Goal: Browse casually

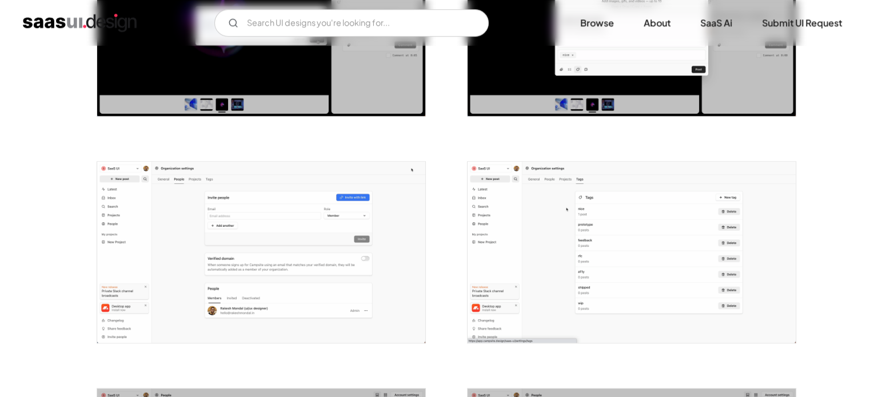
scroll to position [1258, 0]
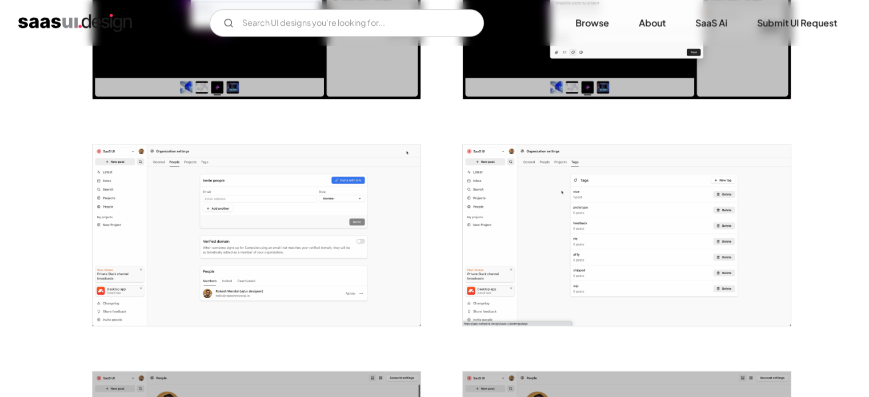
click at [268, 226] on img "open lightbox" at bounding box center [257, 235] width 328 height 181
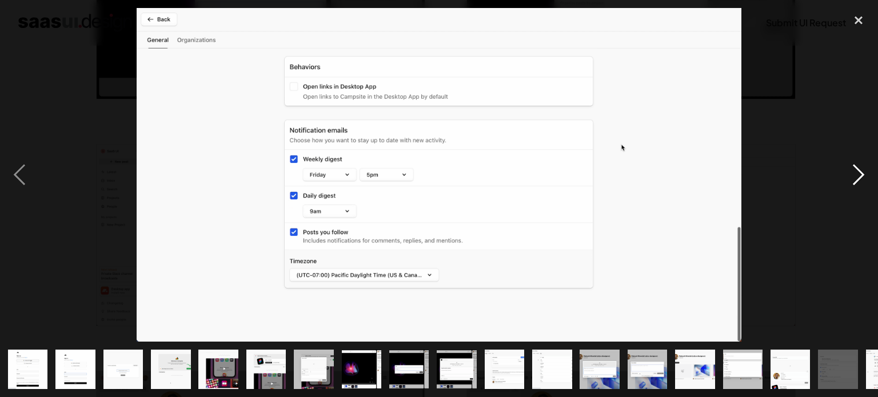
click at [861, 170] on div "next image" at bounding box center [858, 175] width 39 height 334
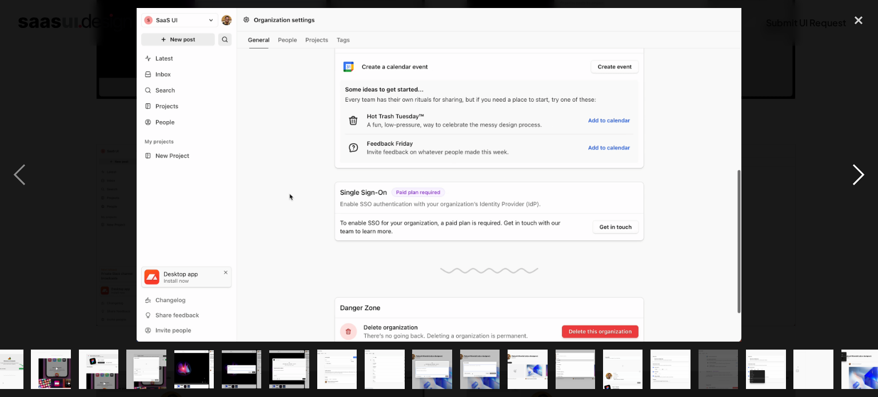
scroll to position [0, 178]
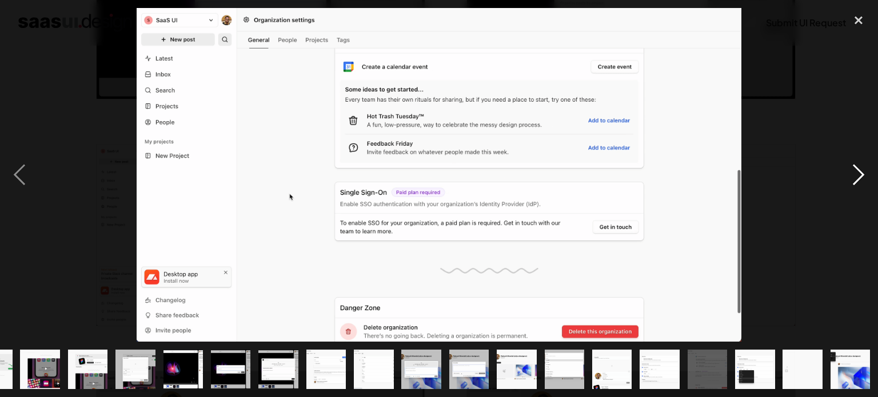
click at [860, 169] on div "next image" at bounding box center [858, 175] width 39 height 334
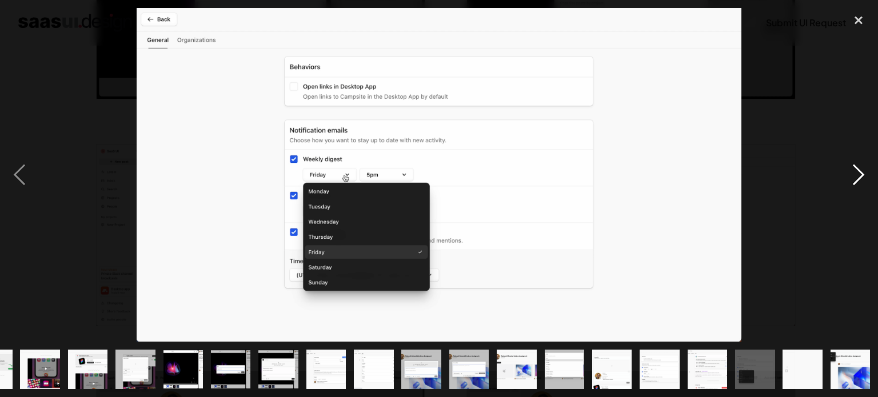
click at [863, 171] on div "next image" at bounding box center [858, 175] width 39 height 334
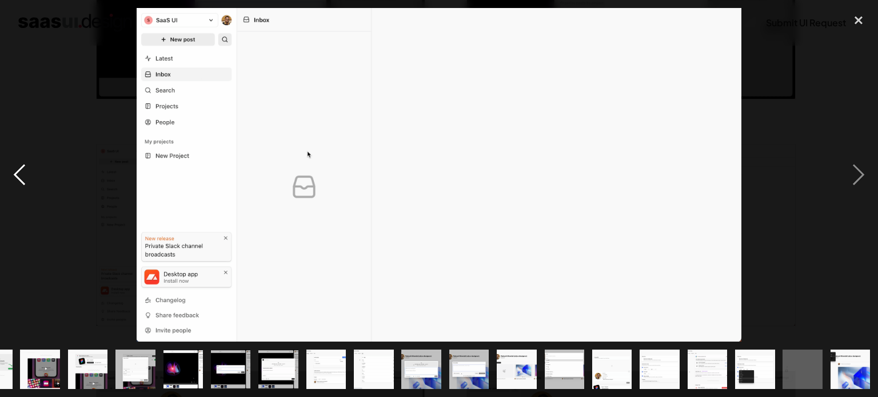
click at [16, 175] on div "previous image" at bounding box center [19, 175] width 39 height 334
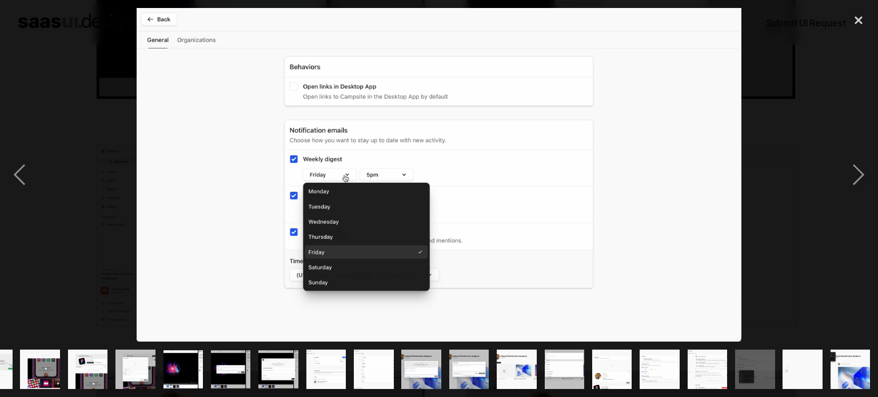
click at [684, 203] on img at bounding box center [439, 175] width 604 height 334
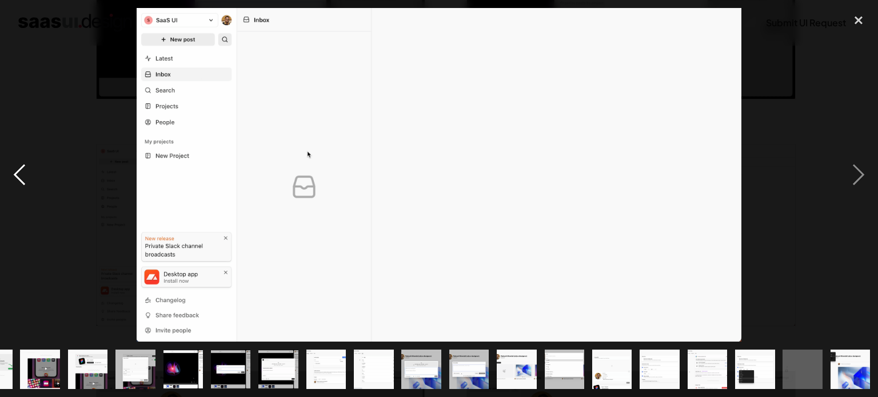
click at [18, 168] on div "previous image" at bounding box center [19, 175] width 39 height 334
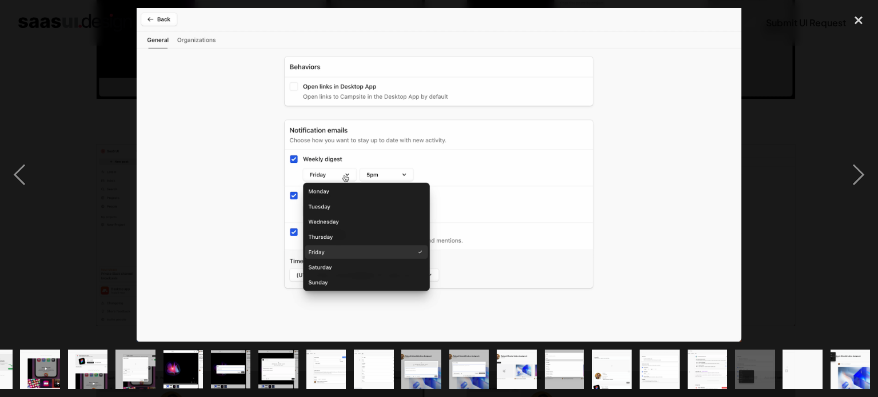
click at [487, 166] on img at bounding box center [439, 175] width 604 height 334
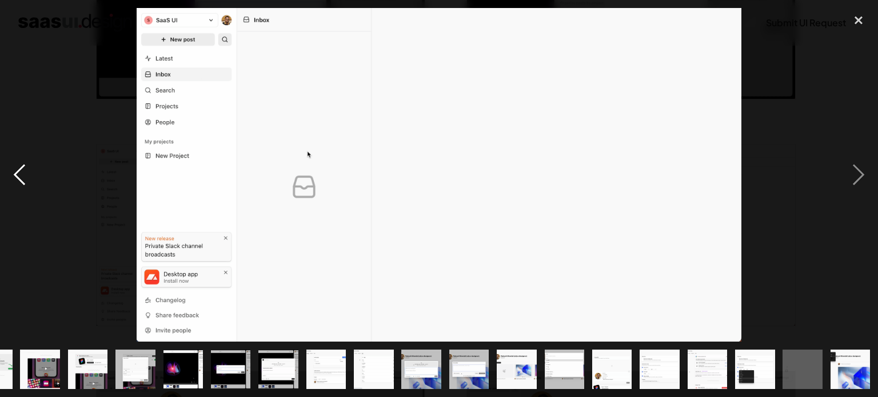
click at [23, 170] on div "previous image" at bounding box center [19, 175] width 39 height 334
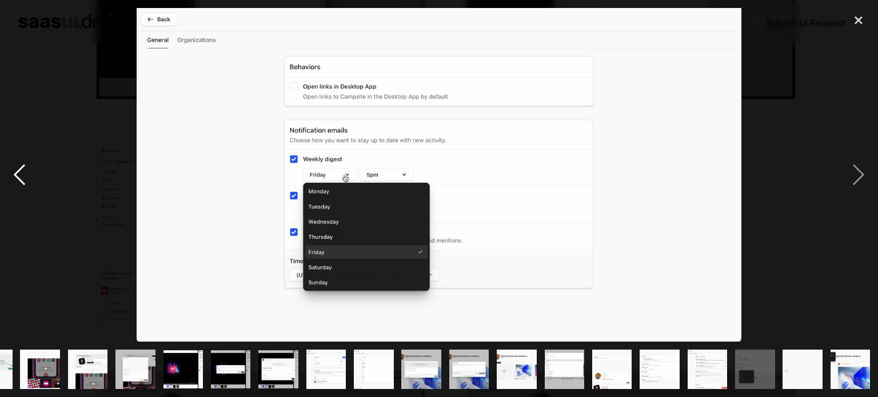
click at [23, 170] on div "previous image" at bounding box center [19, 175] width 39 height 334
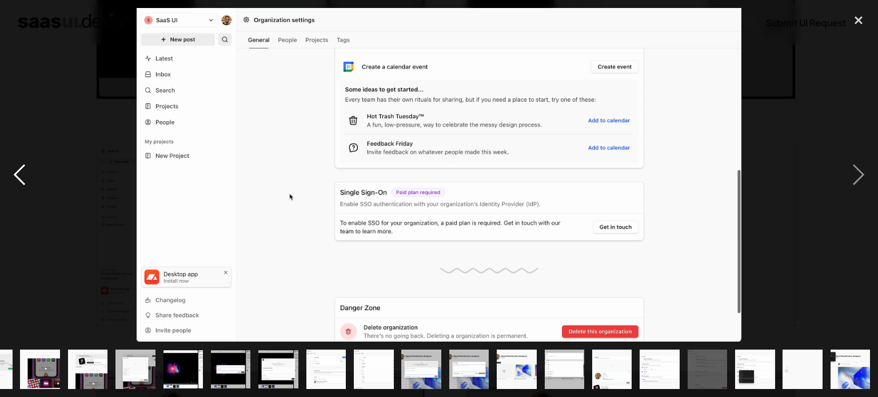
click at [22, 173] on div "previous image" at bounding box center [19, 175] width 39 height 334
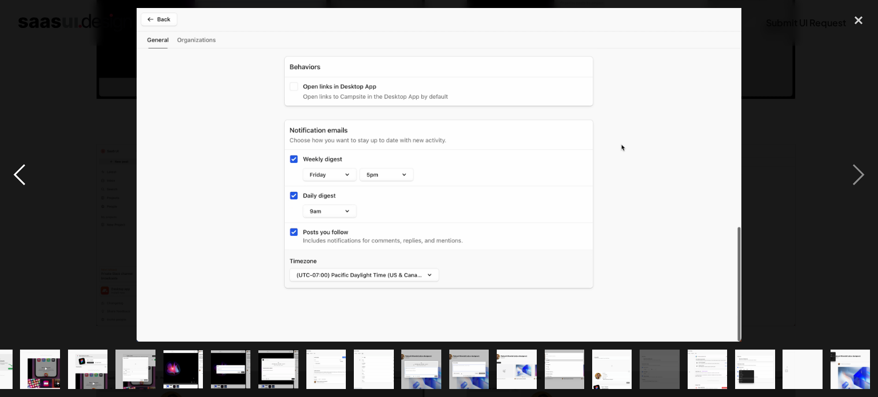
click at [22, 173] on div "previous image" at bounding box center [19, 175] width 39 height 334
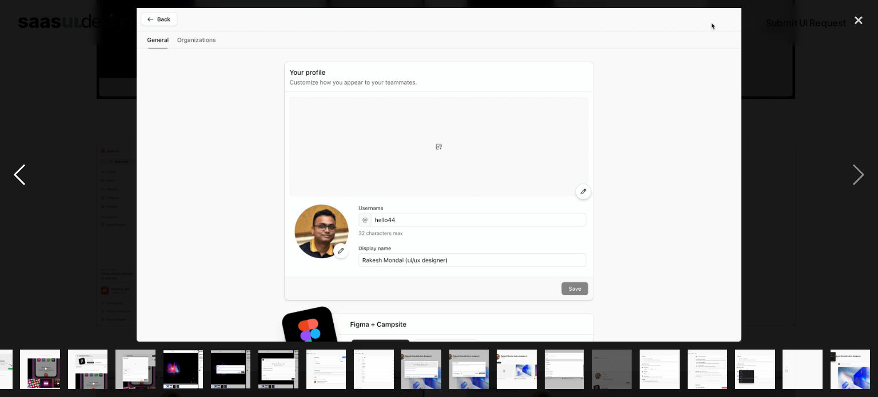
click at [22, 173] on div "previous image" at bounding box center [19, 175] width 39 height 334
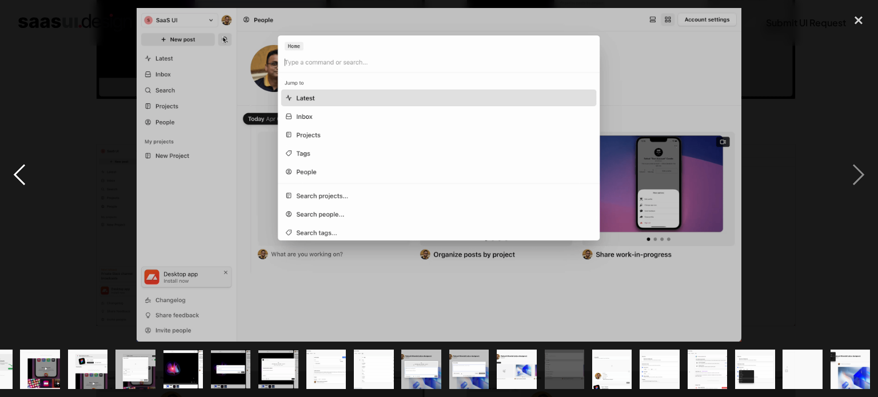
click at [22, 173] on div "previous image" at bounding box center [19, 175] width 39 height 334
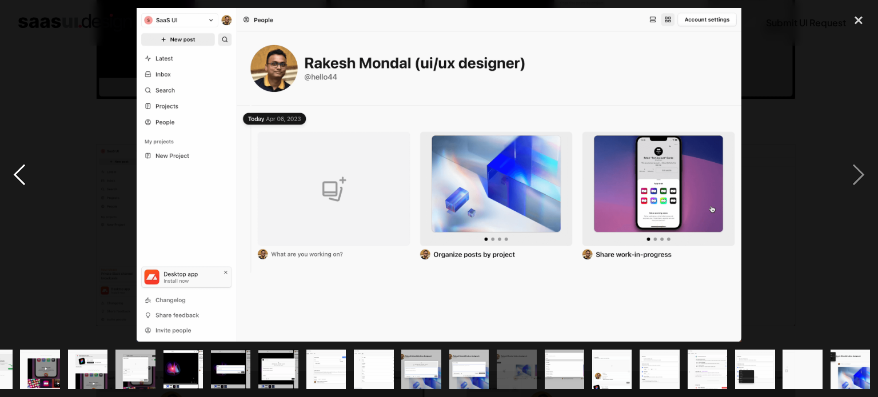
click at [22, 173] on div "previous image" at bounding box center [19, 175] width 39 height 334
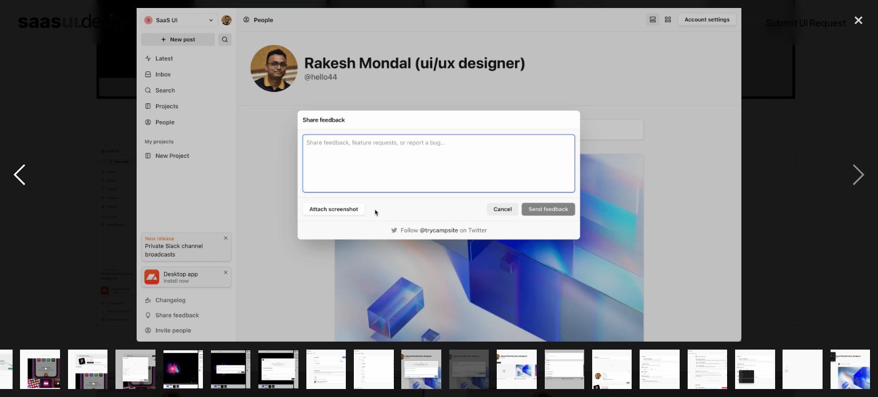
click at [21, 173] on div "previous image" at bounding box center [19, 175] width 39 height 334
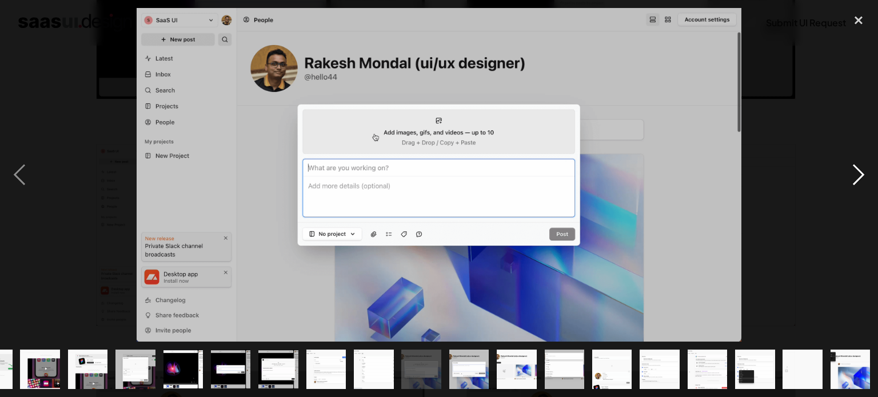
click at [863, 174] on div "next image" at bounding box center [858, 175] width 39 height 334
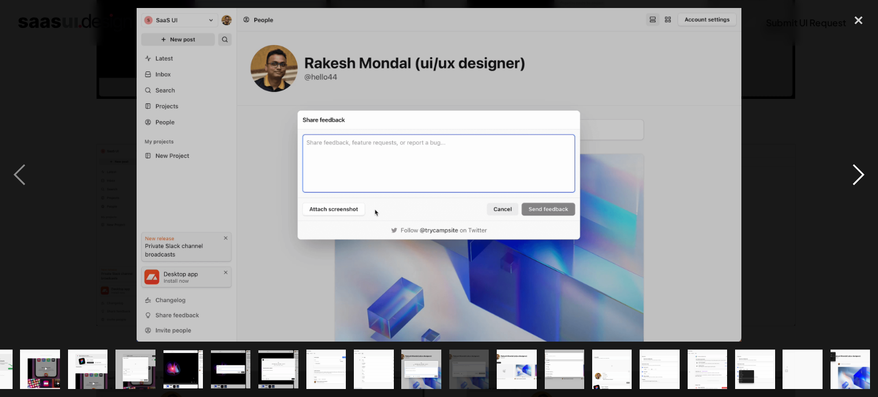
click at [853, 172] on div "next image" at bounding box center [858, 175] width 39 height 334
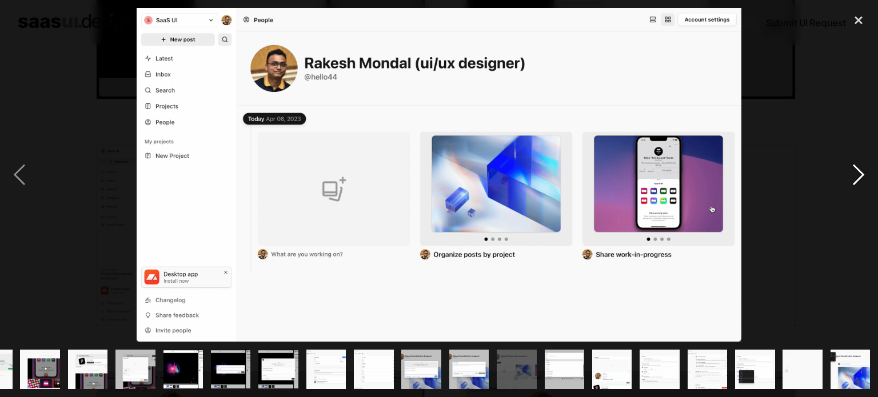
click at [860, 172] on div "next image" at bounding box center [858, 175] width 39 height 334
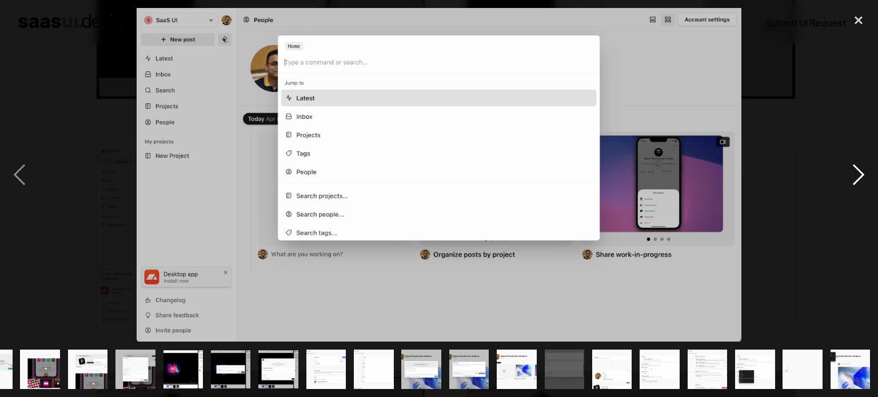
click at [860, 172] on div "next image" at bounding box center [858, 175] width 39 height 334
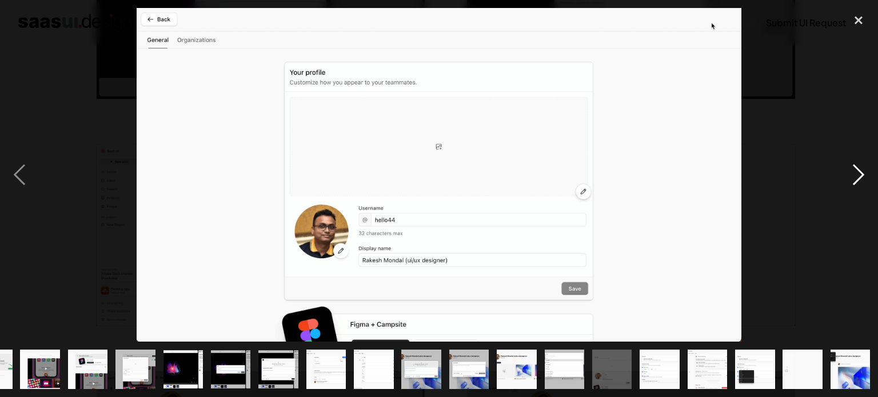
click at [860, 172] on div "next image" at bounding box center [858, 175] width 39 height 334
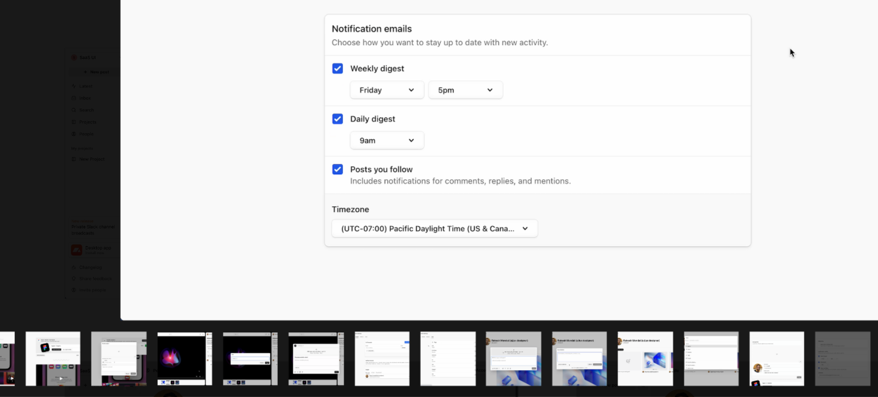
scroll to position [1257, 0]
click at [470, 363] on img "show item 14 of 22" at bounding box center [469, 370] width 72 height 40
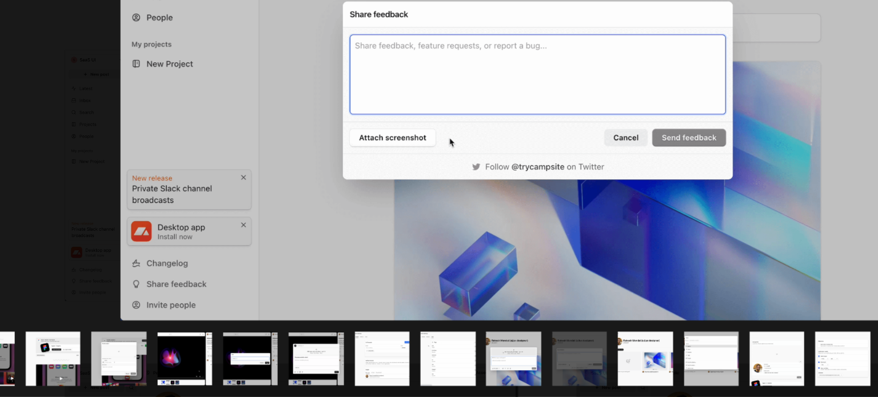
scroll to position [1255, 0]
click at [522, 363] on img "show item 15 of 22" at bounding box center [517, 370] width 72 height 40
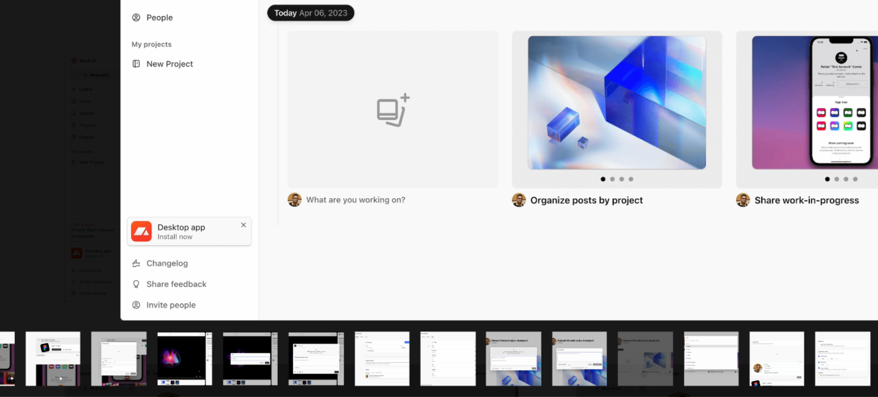
click at [558, 363] on img "show item 16 of 22" at bounding box center [564, 370] width 72 height 40
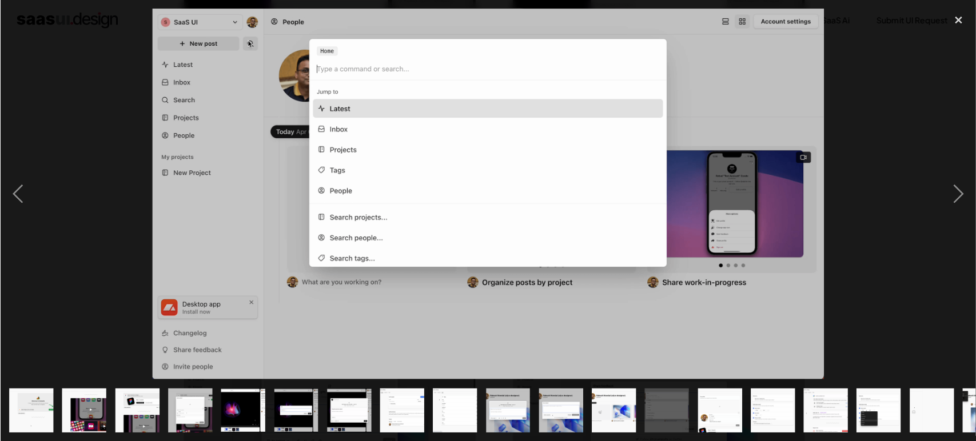
scroll to position [0, 178]
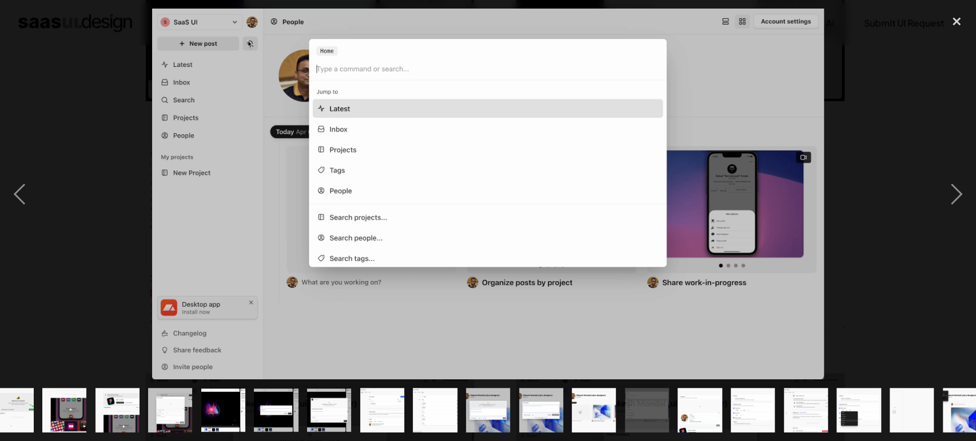
click at [697, 397] on img "show item 17 of 22" at bounding box center [700, 410] width 80 height 44
